Goal: Task Accomplishment & Management: Use online tool/utility

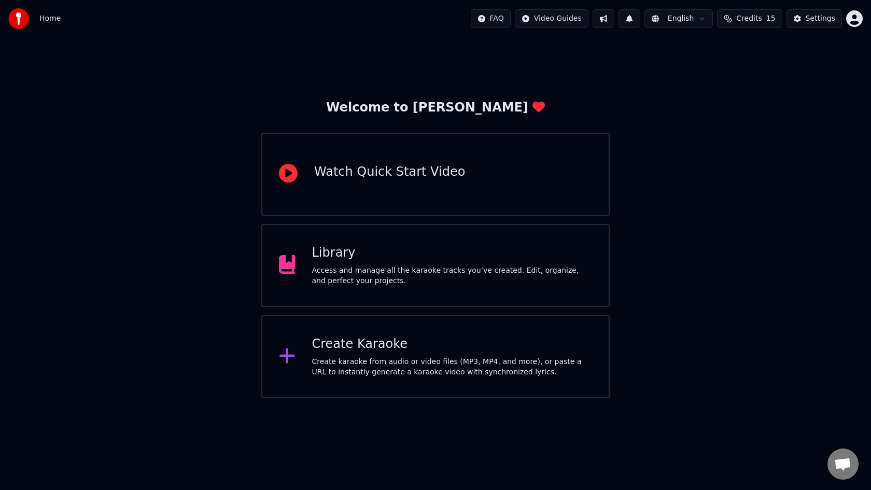
click at [505, 364] on div "Create karaoke from audio or video files (MP3, MP4, and more), or paste a URL t…" at bounding box center [452, 367] width 281 height 21
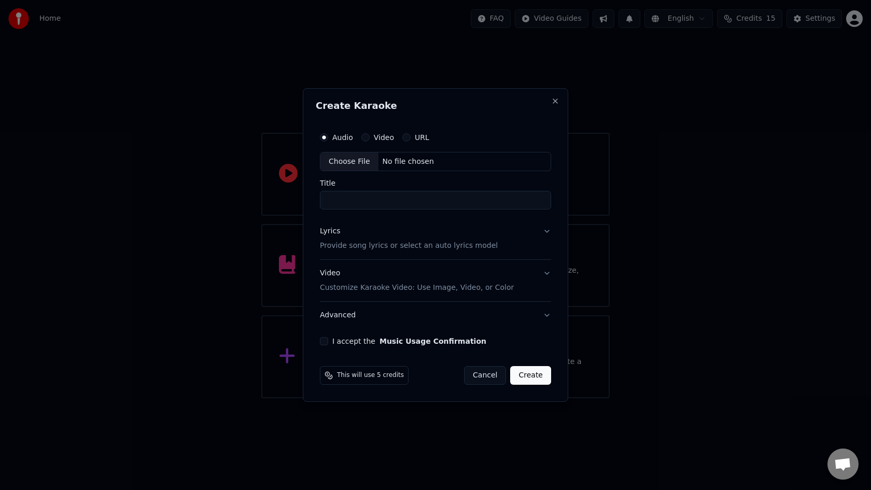
click at [361, 160] on div "Choose File" at bounding box center [350, 162] width 58 height 19
type input "**********"
click at [338, 243] on p "Provide song lyrics or select an auto lyrics model" at bounding box center [407, 246] width 178 height 10
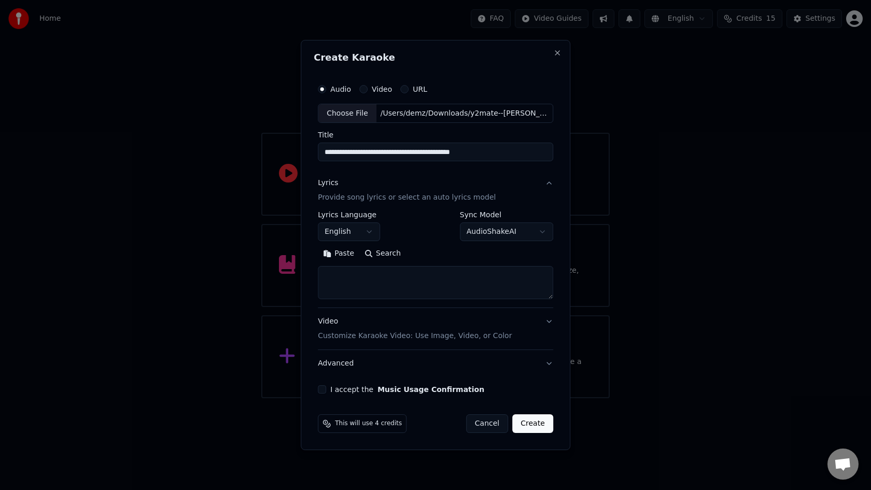
click at [323, 392] on button "I accept the Music Usage Confirmation" at bounding box center [322, 389] width 8 height 8
click at [350, 285] on textarea at bounding box center [436, 283] width 236 height 33
paste textarea "**********"
type textarea "**********"
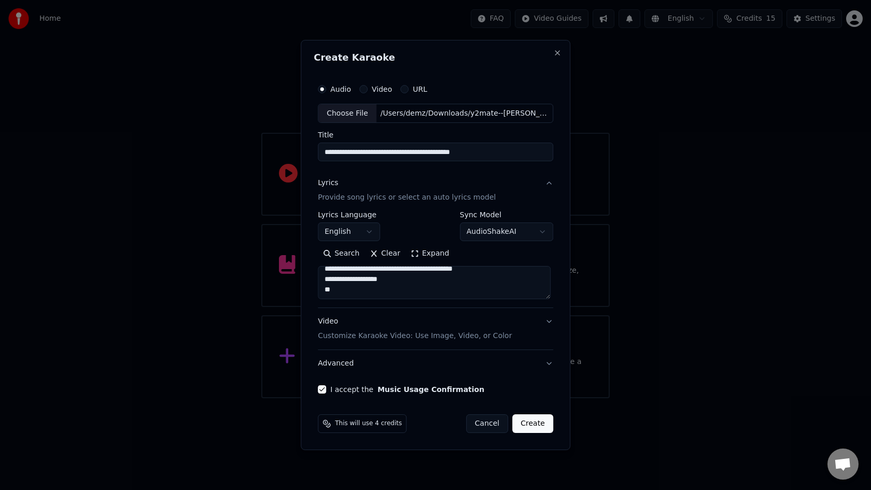
click at [528, 420] on button "Create" at bounding box center [533, 423] width 41 height 19
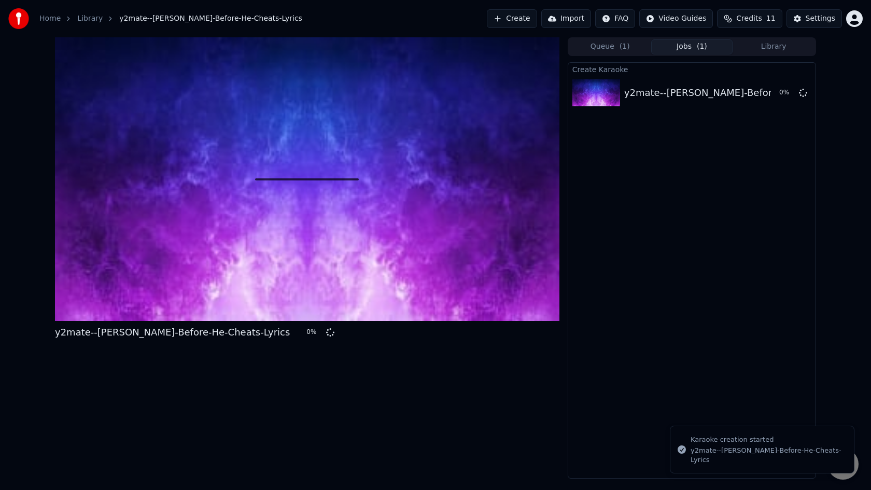
click at [530, 19] on button "Create" at bounding box center [512, 18] width 50 height 19
click at [524, 14] on button "Create" at bounding box center [512, 18] width 50 height 19
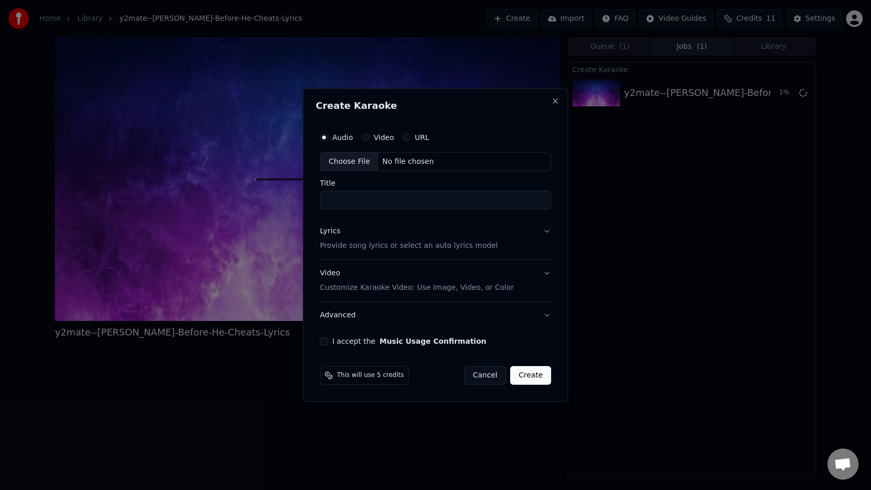
click at [348, 159] on div "Choose File" at bounding box center [350, 162] width 58 height 19
type input "**********"
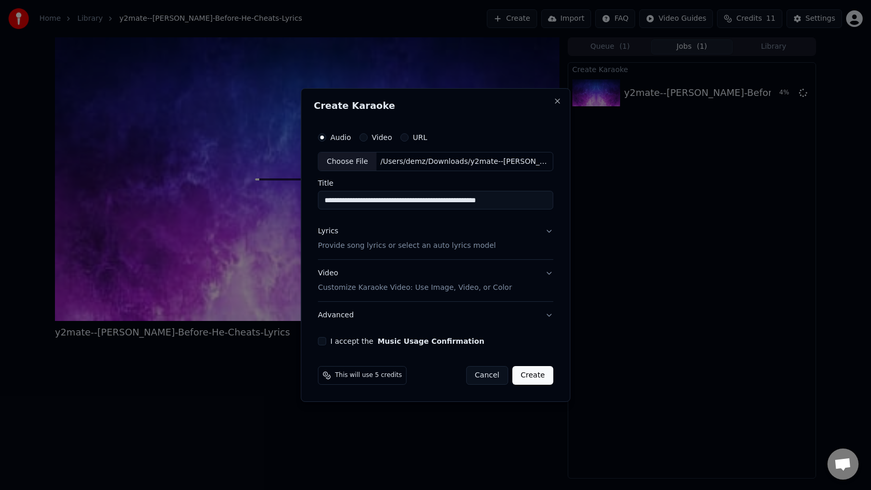
click at [330, 246] on p "Provide song lyrics or select an auto lyrics model" at bounding box center [407, 246] width 178 height 10
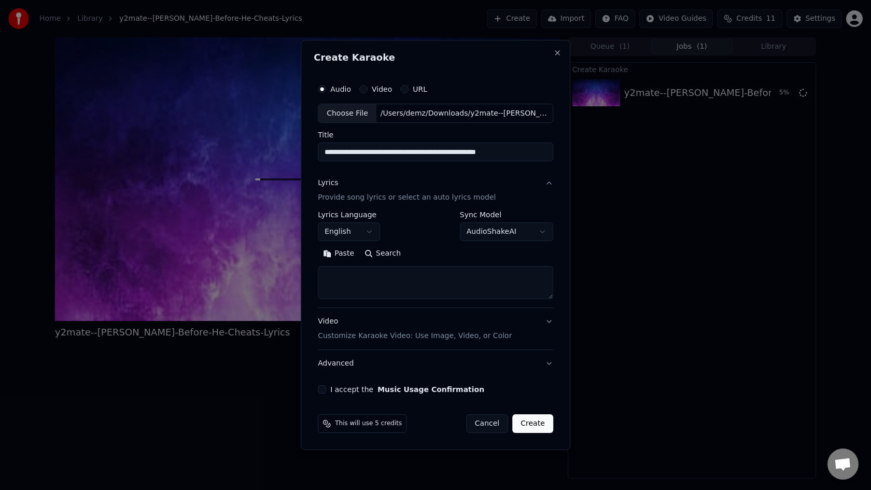
click at [330, 283] on textarea at bounding box center [436, 283] width 236 height 33
click at [324, 388] on button "I accept the Music Usage Confirmation" at bounding box center [322, 389] width 8 height 8
click at [402, 274] on textarea at bounding box center [436, 283] width 236 height 33
paste textarea "**********"
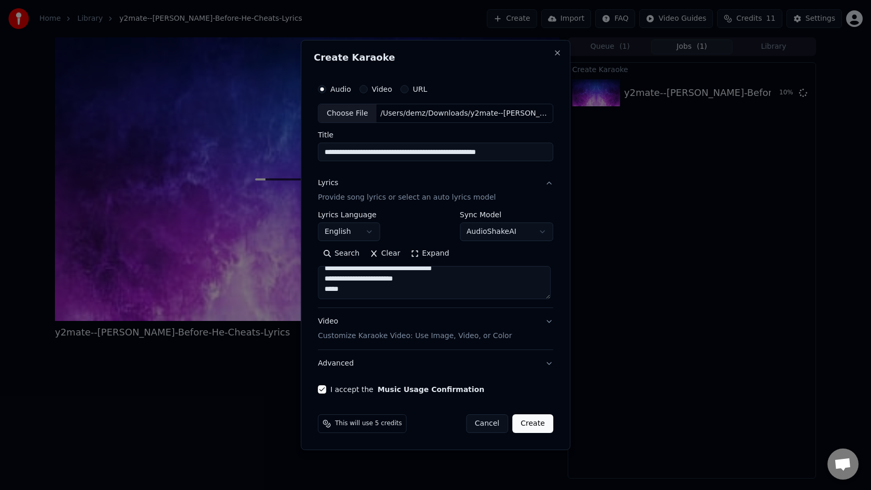
type textarea "**********"
click at [527, 421] on button "Create" at bounding box center [533, 423] width 41 height 19
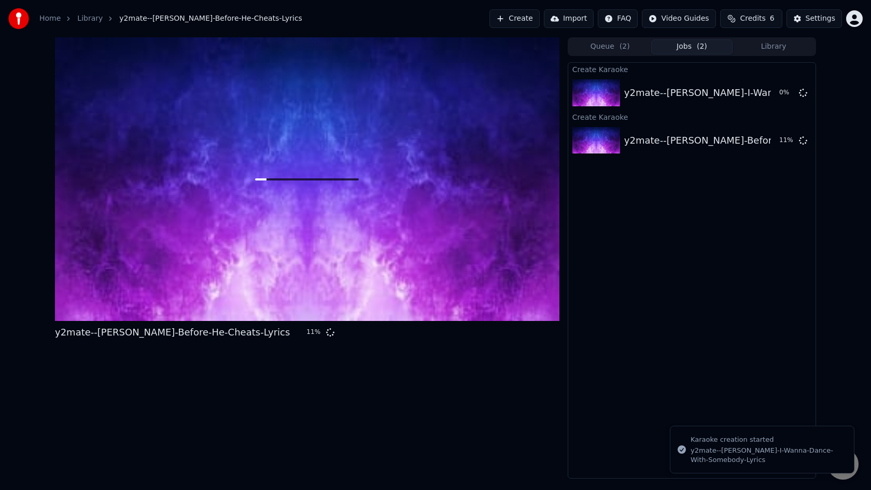
scroll to position [0, 0]
click at [524, 20] on button "Create" at bounding box center [515, 18] width 50 height 19
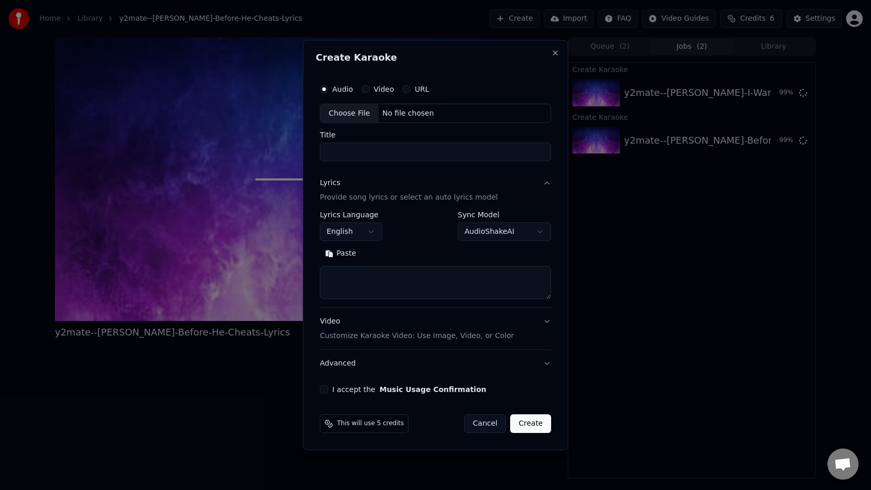
click at [354, 112] on div "Choose File" at bounding box center [350, 113] width 58 height 19
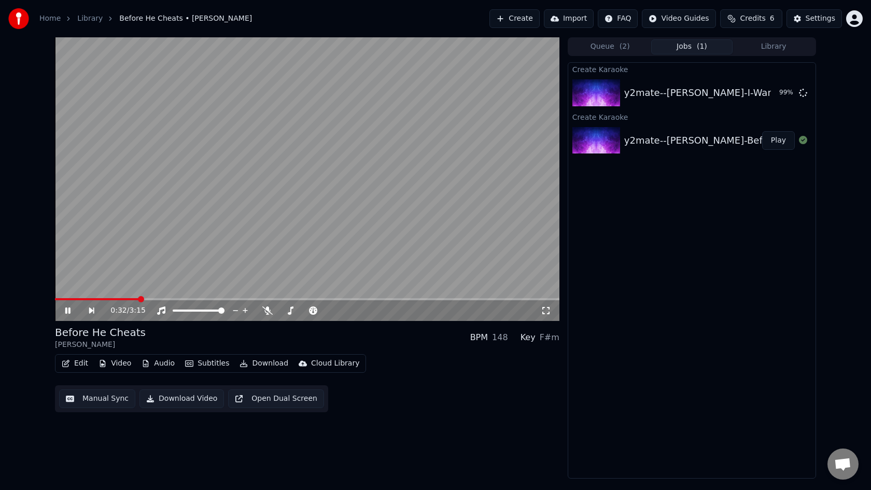
click at [243, 260] on video at bounding box center [307, 179] width 505 height 284
click at [536, 22] on button "Create" at bounding box center [515, 18] width 50 height 19
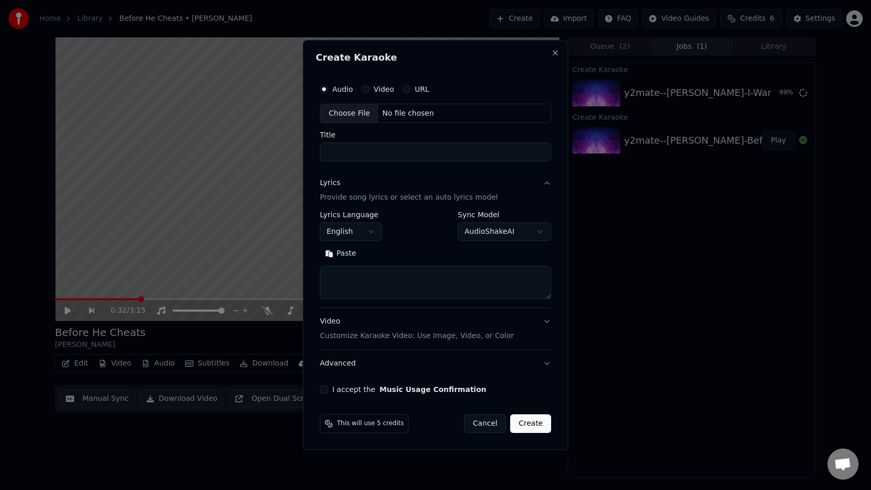
click at [360, 108] on div "Choose File" at bounding box center [350, 113] width 58 height 19
click at [554, 55] on button "Close" at bounding box center [555, 53] width 8 height 8
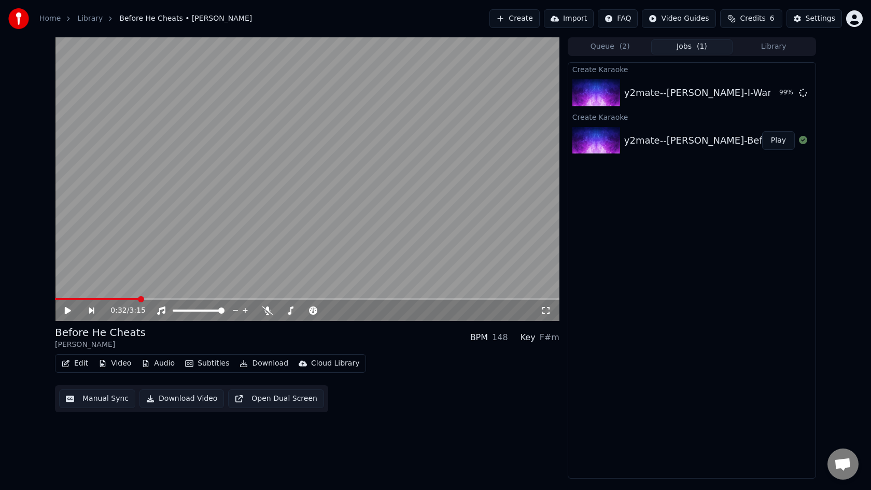
click at [527, 17] on button "Create" at bounding box center [515, 18] width 50 height 19
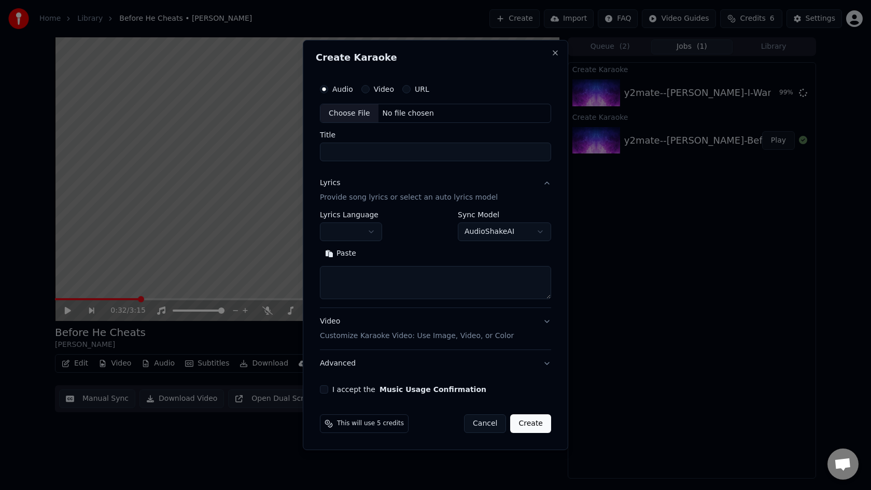
click at [350, 114] on div "Choose File" at bounding box center [350, 113] width 58 height 19
type input "**********"
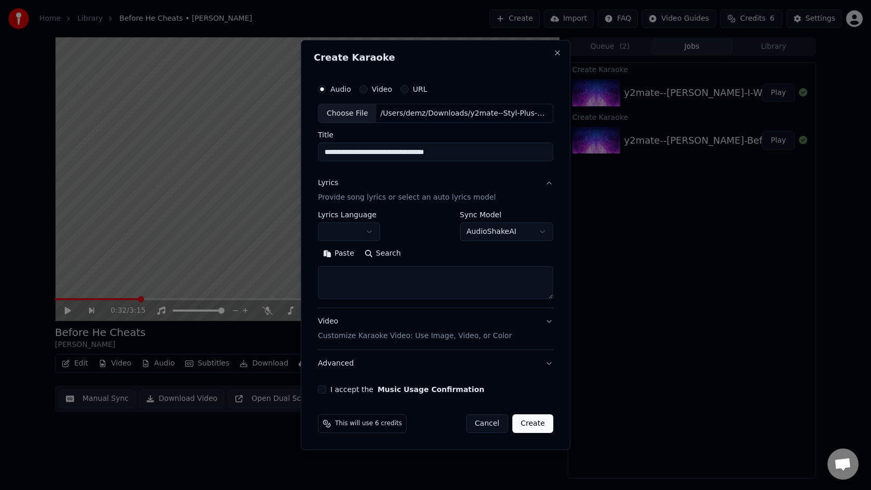
click at [344, 278] on textarea at bounding box center [436, 283] width 236 height 33
click at [336, 286] on textarea at bounding box center [436, 283] width 236 height 33
paste textarea "**********"
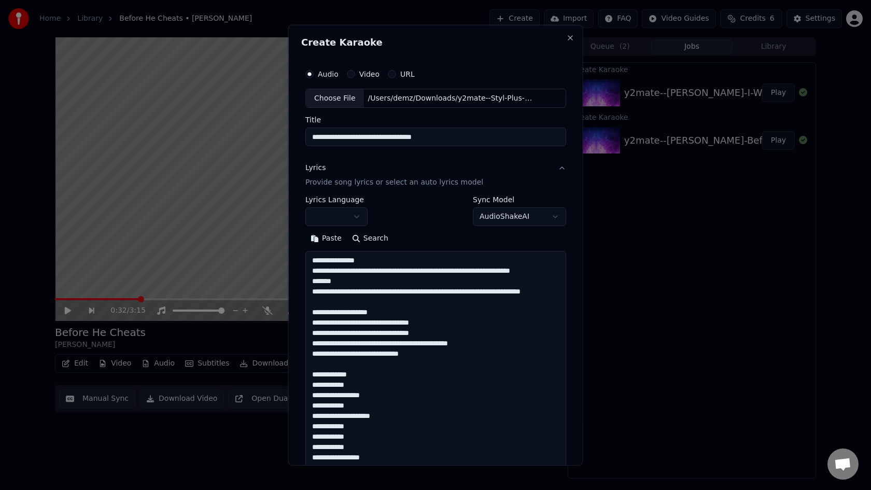
scroll to position [1132, 0]
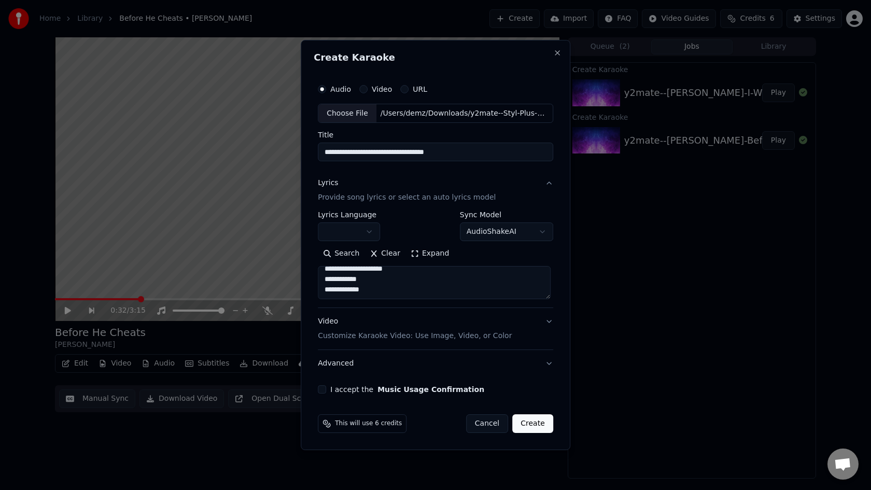
type textarea "**********"
click at [323, 390] on button "I accept the Music Usage Confirmation" at bounding box center [322, 389] width 8 height 8
click at [529, 423] on button "Create" at bounding box center [533, 423] width 41 height 19
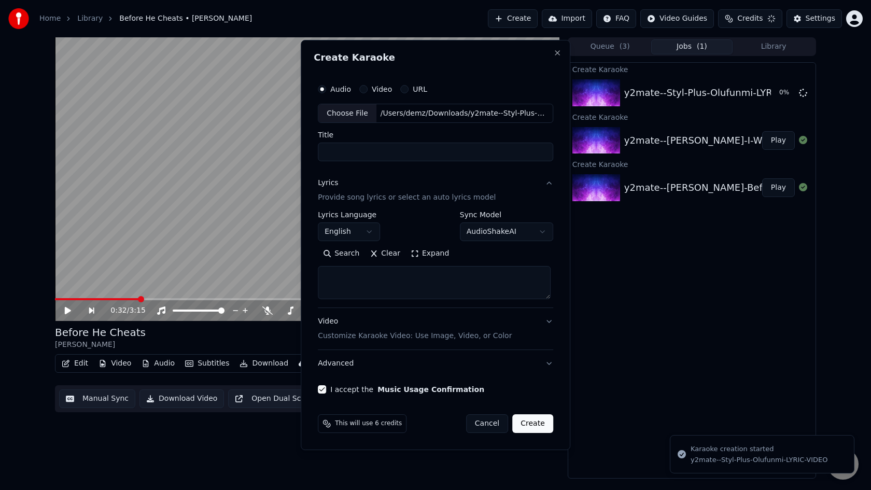
scroll to position [0, 0]
select select
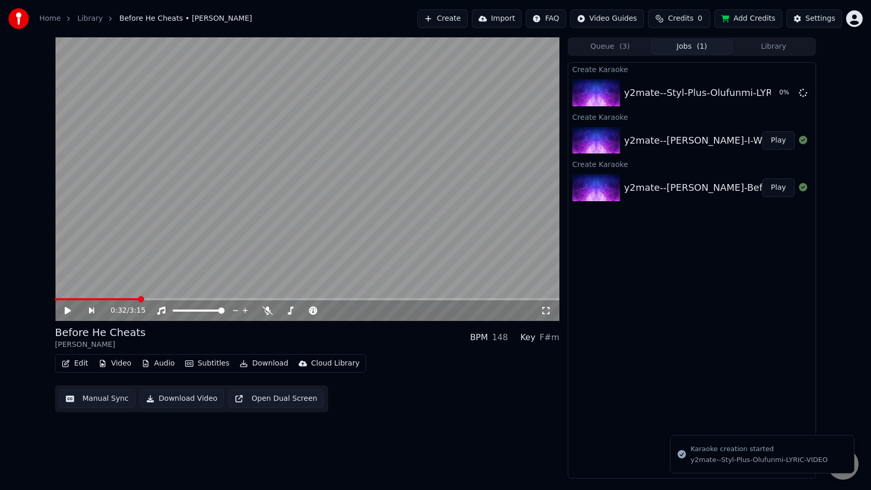
click at [776, 141] on button "Play" at bounding box center [779, 140] width 33 height 19
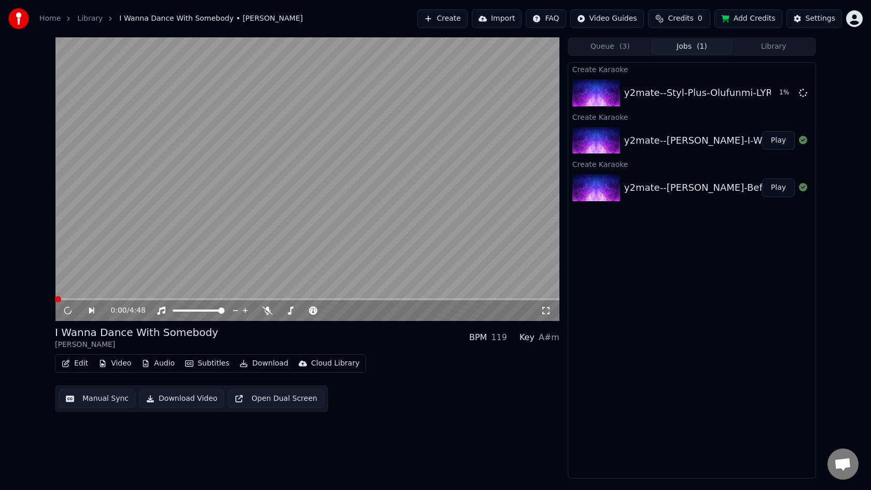
click at [162, 402] on button "Download Video" at bounding box center [182, 399] width 85 height 19
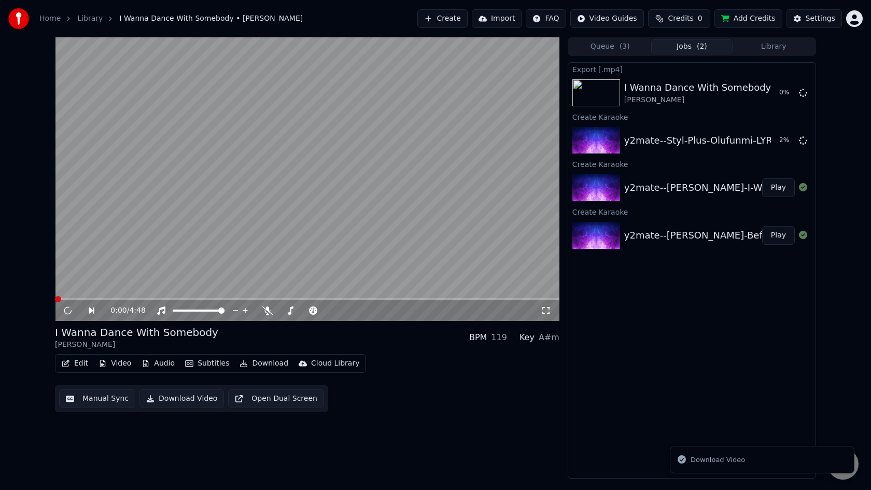
click at [780, 236] on button "Play" at bounding box center [779, 235] width 33 height 19
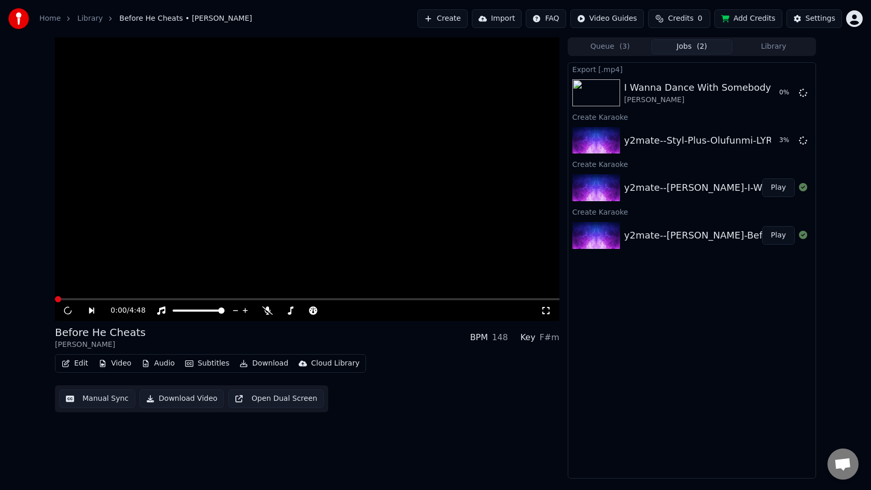
click at [168, 399] on button "Download Video" at bounding box center [182, 399] width 85 height 19
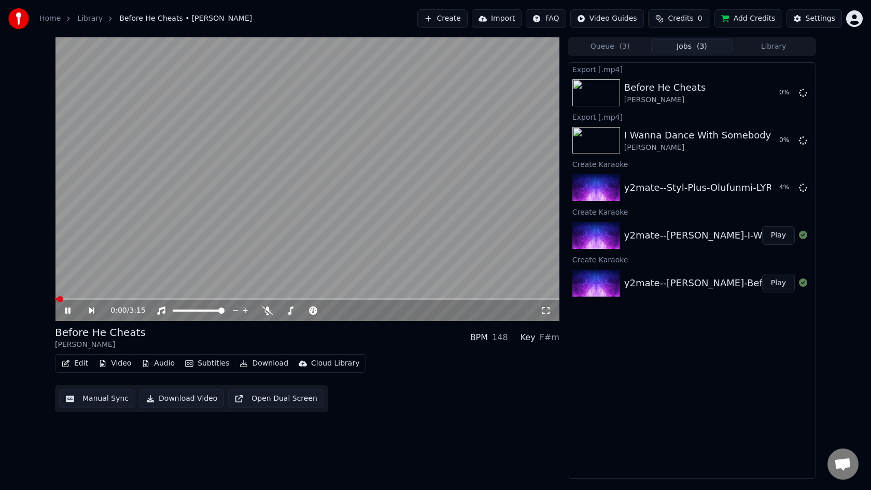
click at [100, 303] on div "0:00 / 3:15" at bounding box center [307, 310] width 505 height 21
click at [68, 310] on icon at bounding box center [75, 311] width 24 height 8
click at [777, 189] on button "Play" at bounding box center [779, 187] width 33 height 19
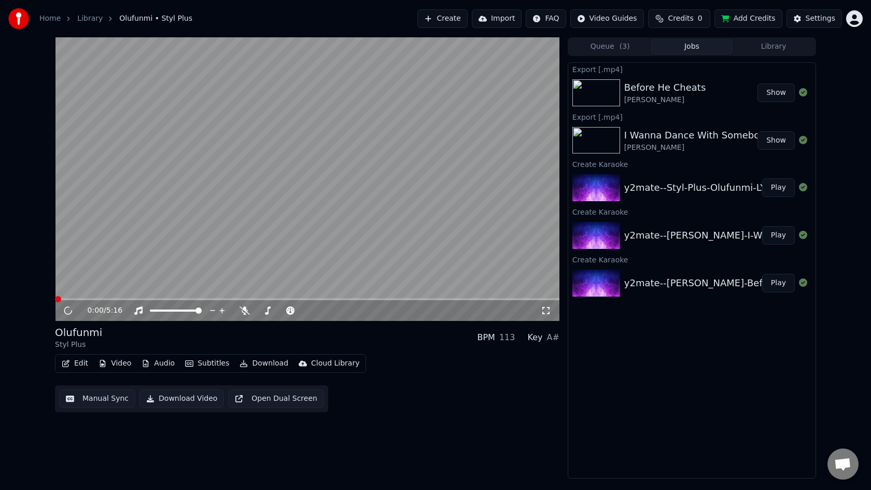
click at [167, 396] on button "Download Video" at bounding box center [182, 399] width 85 height 19
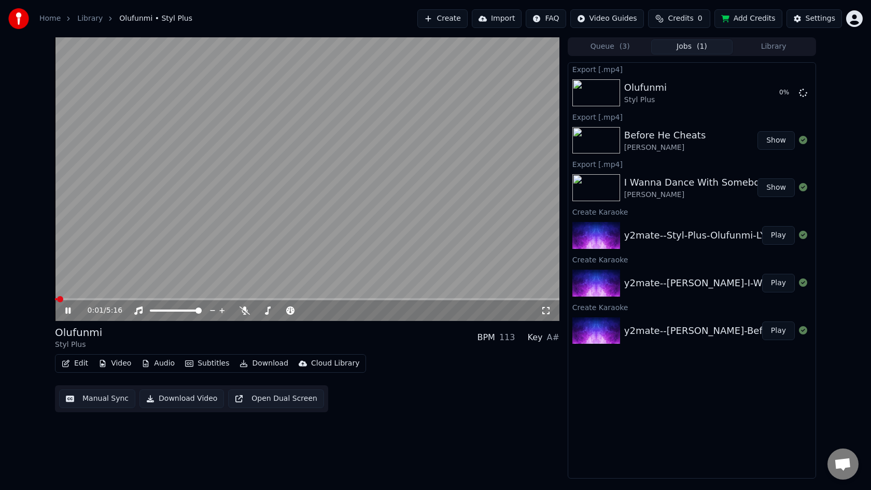
click at [67, 309] on icon at bounding box center [75, 311] width 24 height 8
click at [856, 19] on html "Home Library Olufunmi • Styl Plus Create Import FAQ Video Guides Credits 0 Add …" at bounding box center [435, 245] width 871 height 490
click at [785, 108] on span "Sign Out" at bounding box center [785, 109] width 31 height 10
